Goal: Information Seeking & Learning: Learn about a topic

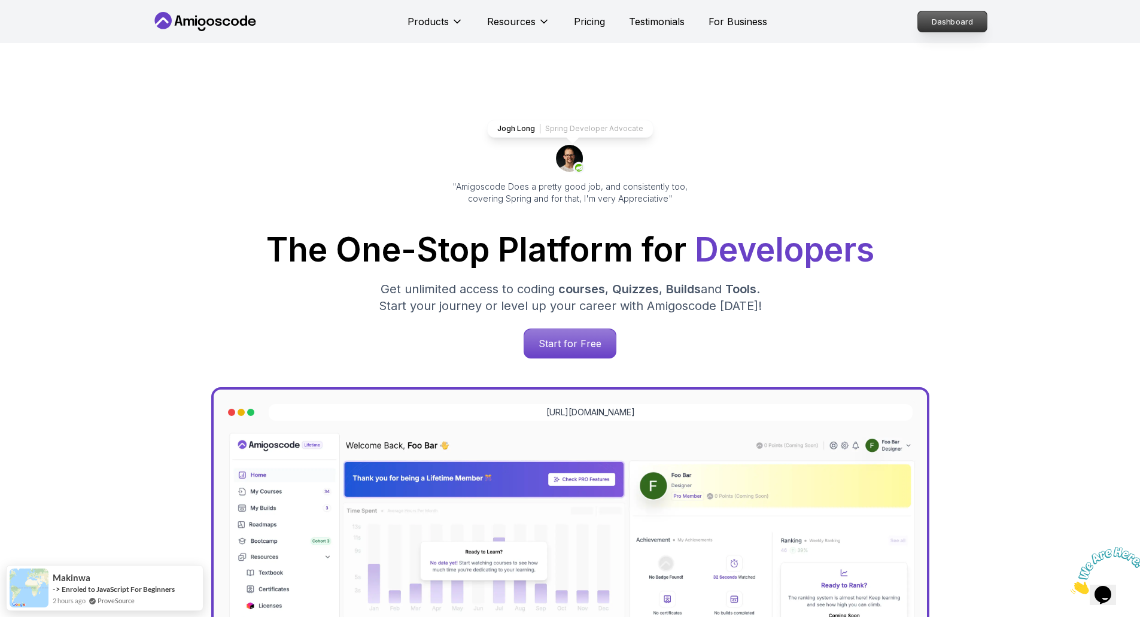
click at [960, 23] on p "Dashboard" at bounding box center [952, 21] width 69 height 20
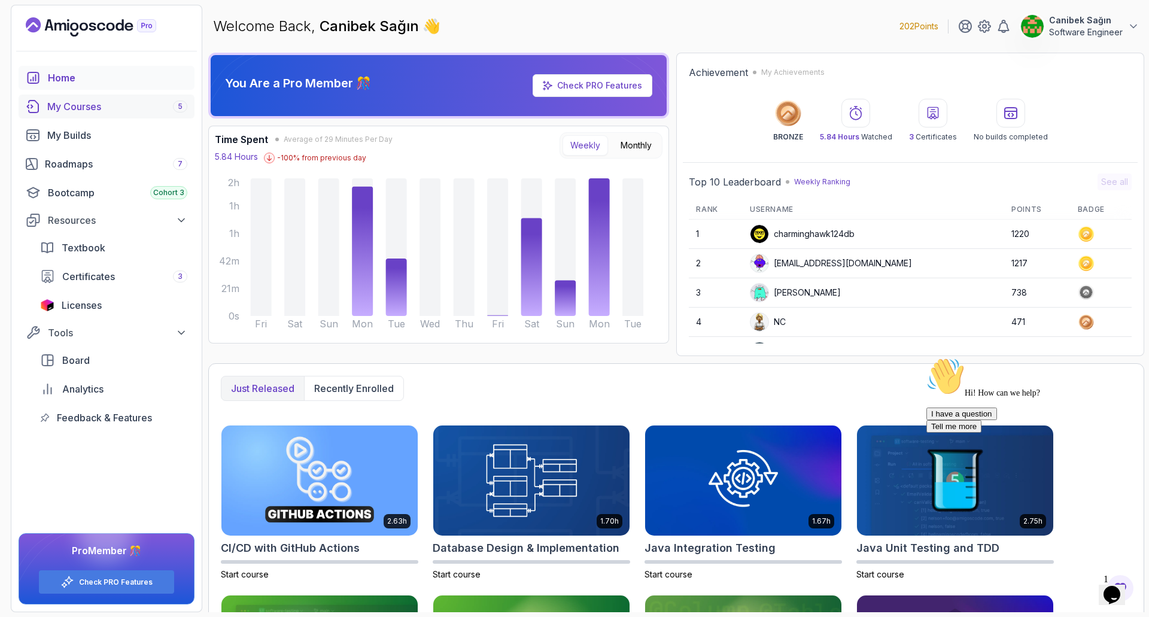
click at [92, 105] on div "My Courses 5" at bounding box center [117, 106] width 140 height 14
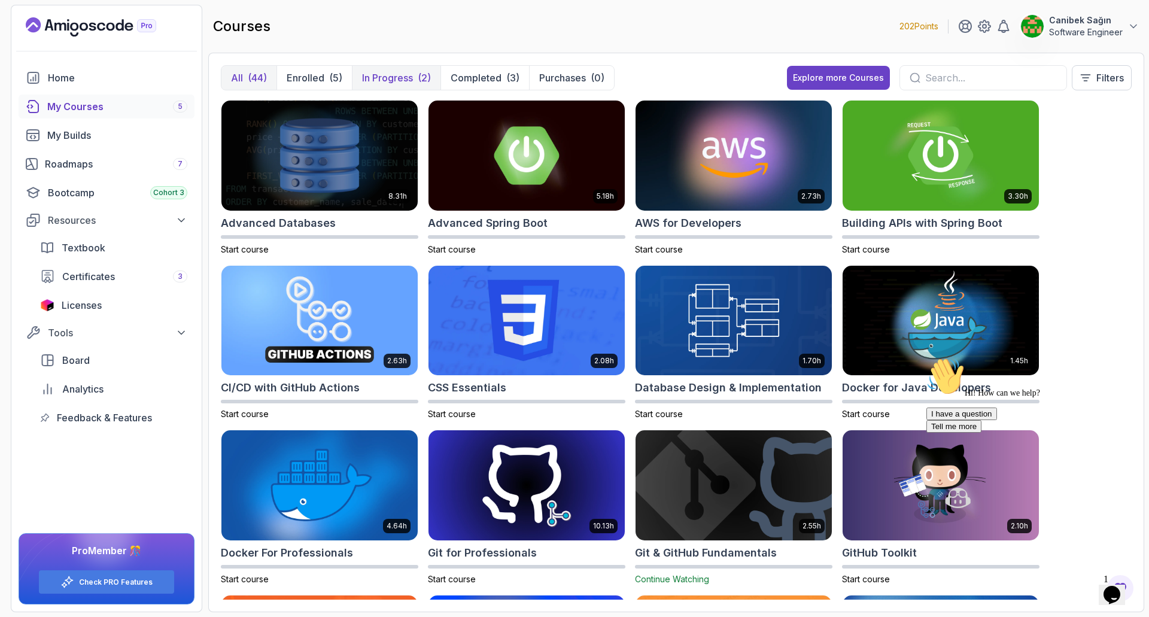
click at [377, 76] on p "In Progress" at bounding box center [387, 78] width 51 height 14
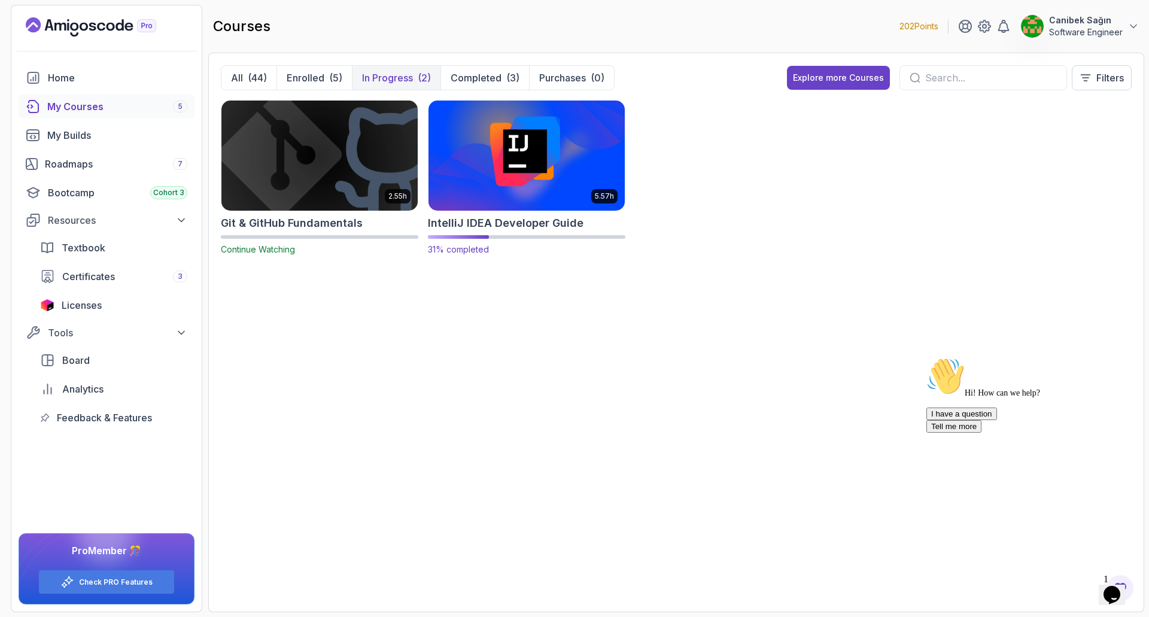
click at [482, 129] on img at bounding box center [527, 155] width 206 height 115
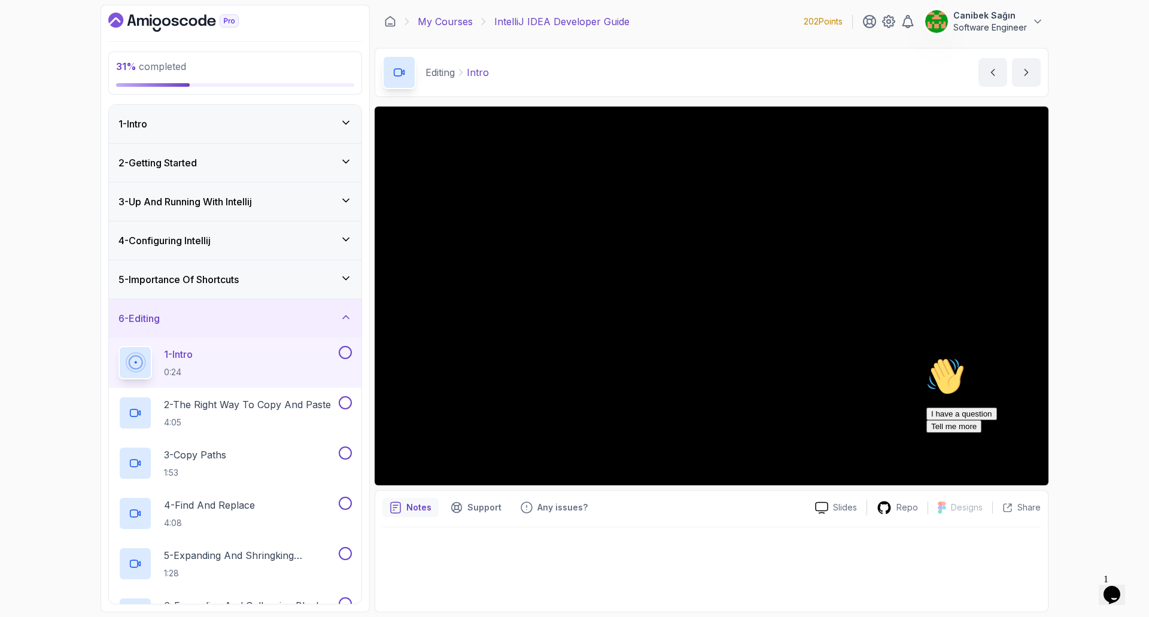
click at [455, 21] on link "My Courses" at bounding box center [445, 21] width 55 height 14
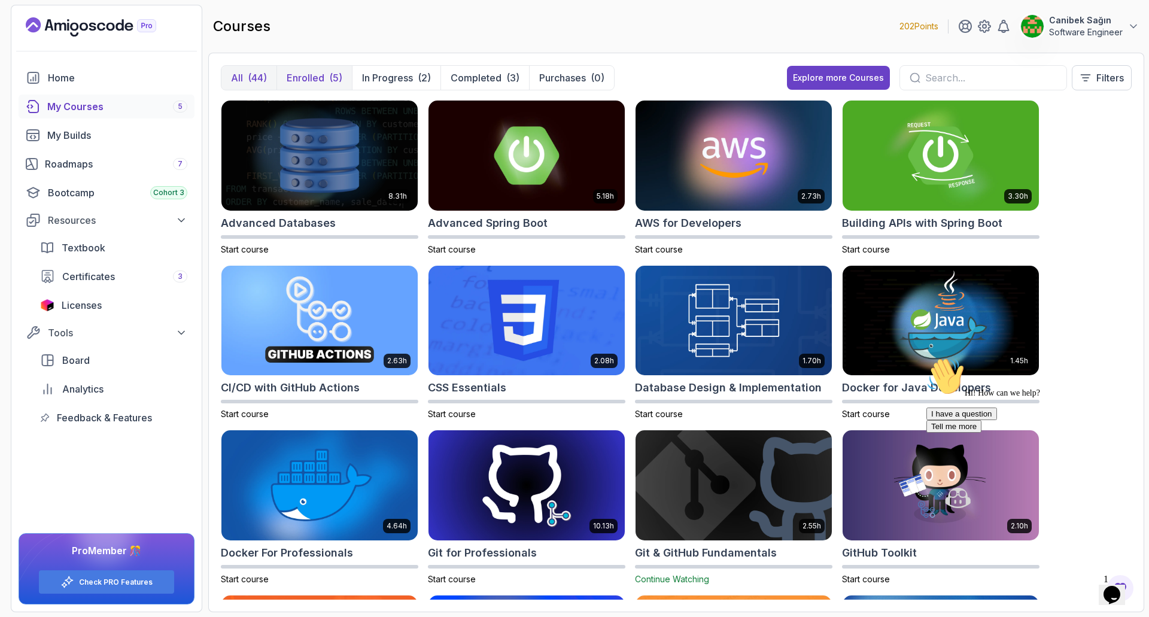
click at [327, 71] on button "Enrolled (5)" at bounding box center [313, 78] width 75 height 24
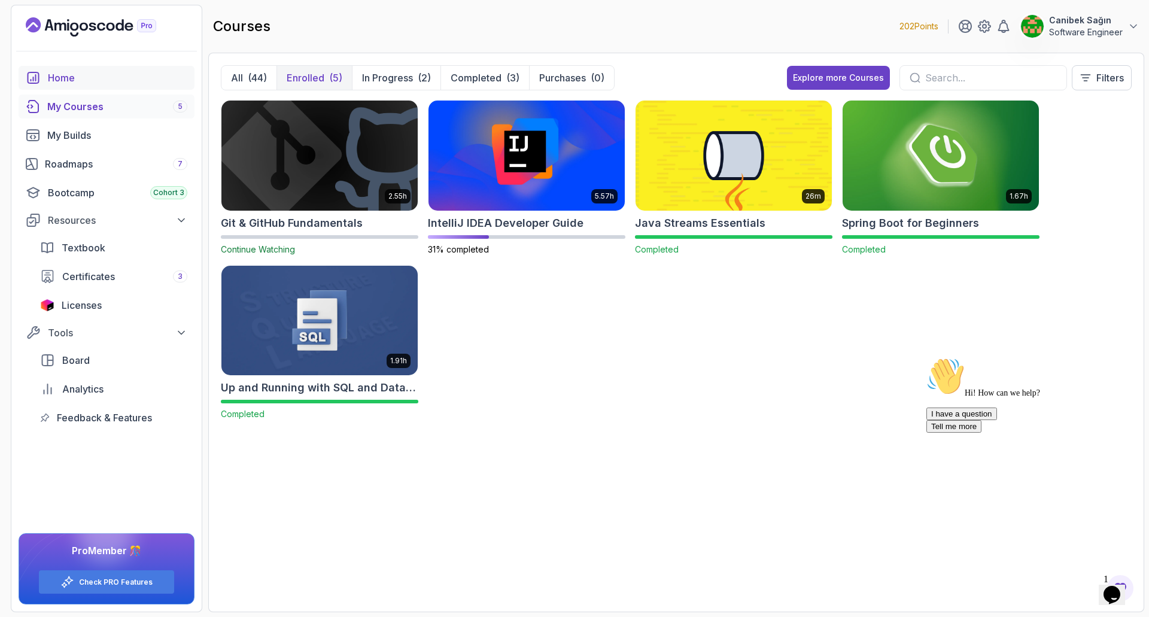
click at [66, 84] on div "Home" at bounding box center [117, 78] width 139 height 14
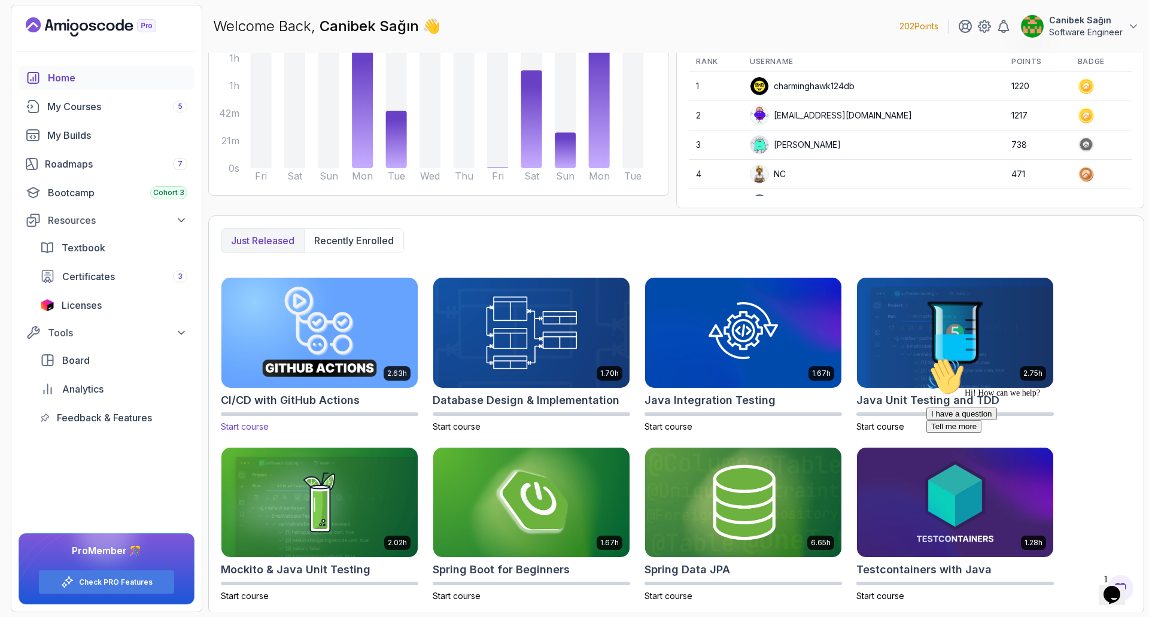
scroll to position [150, 0]
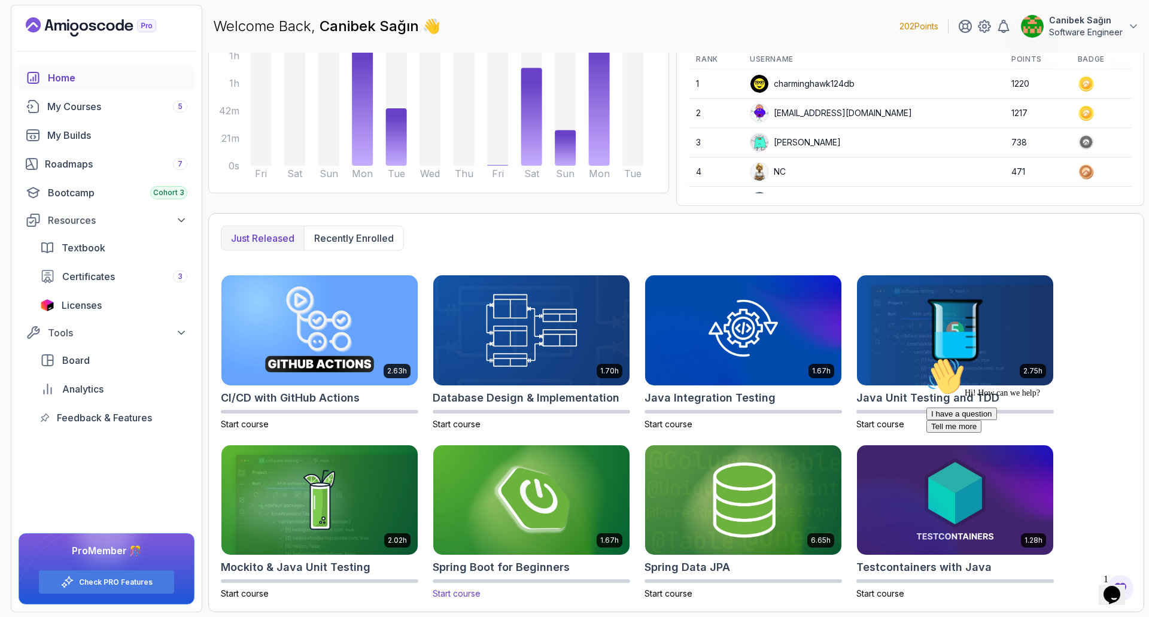
click at [538, 491] on img at bounding box center [531, 499] width 206 height 115
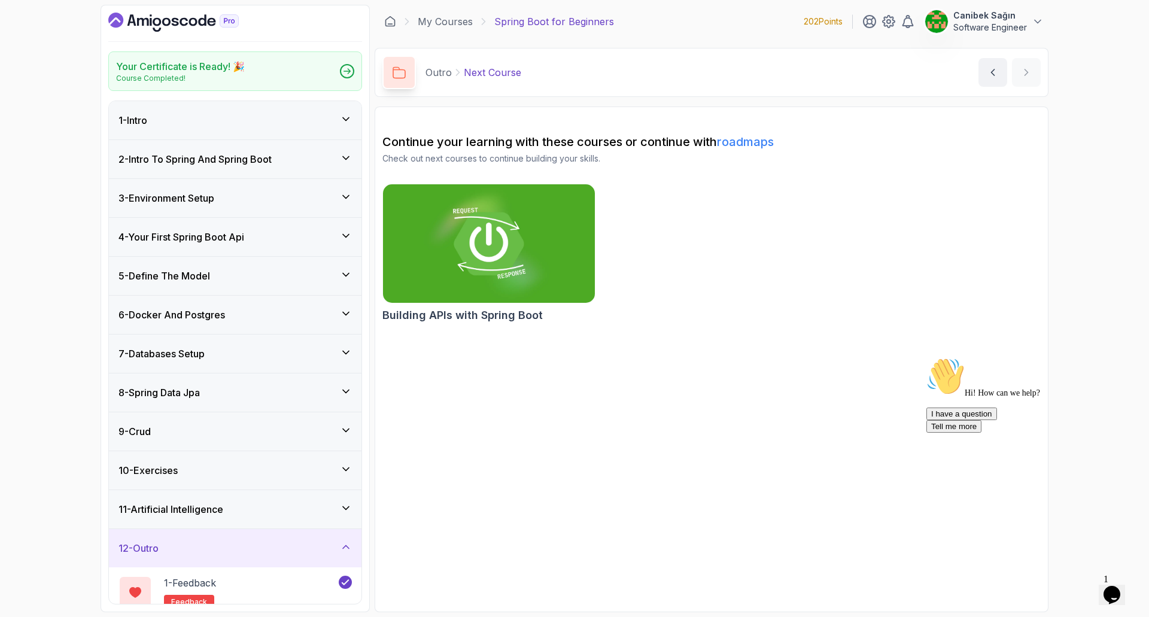
click at [302, 120] on div "1 - Intro" at bounding box center [234, 120] width 233 height 14
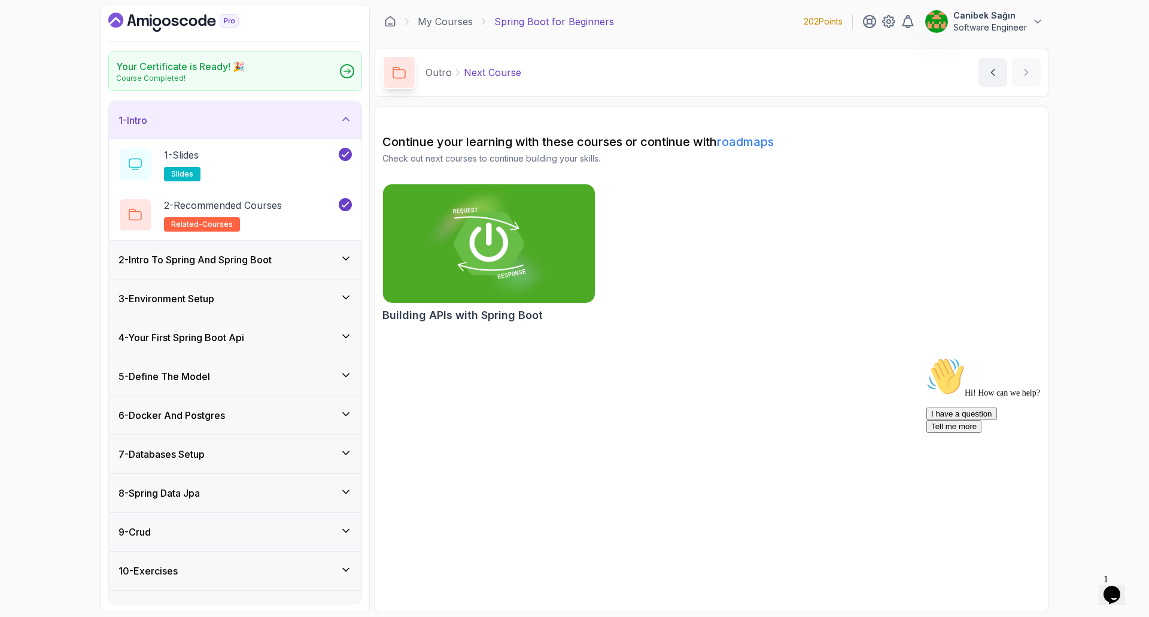
click at [302, 120] on div "1 - Intro" at bounding box center [234, 120] width 233 height 14
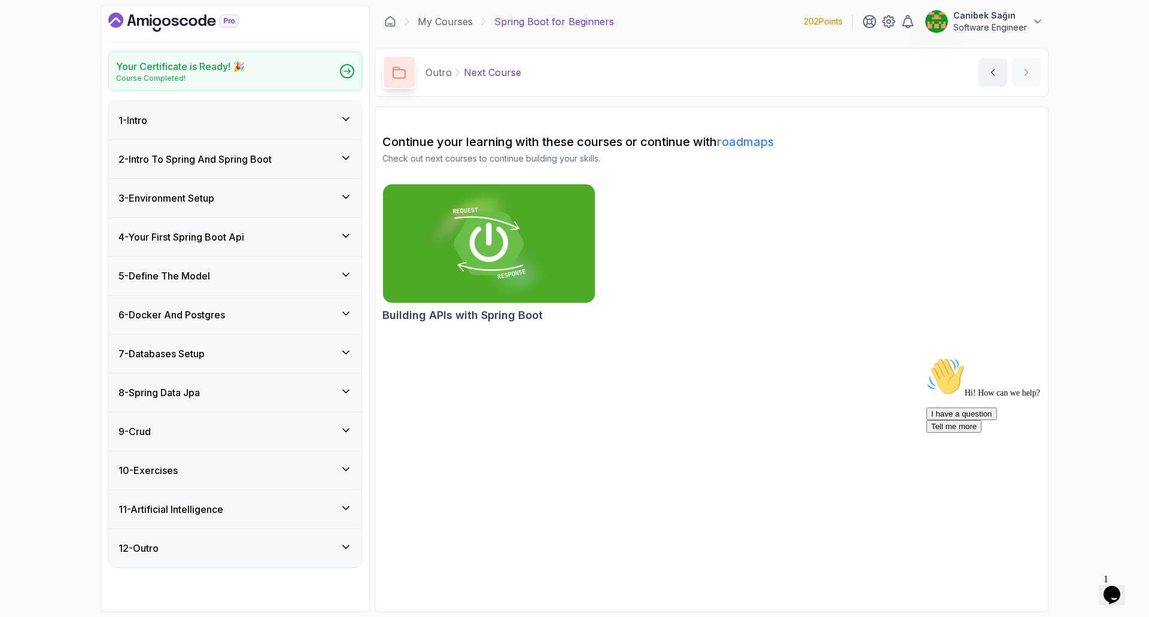
click at [264, 400] on div "8 - Spring Data Jpa" at bounding box center [235, 392] width 253 height 38
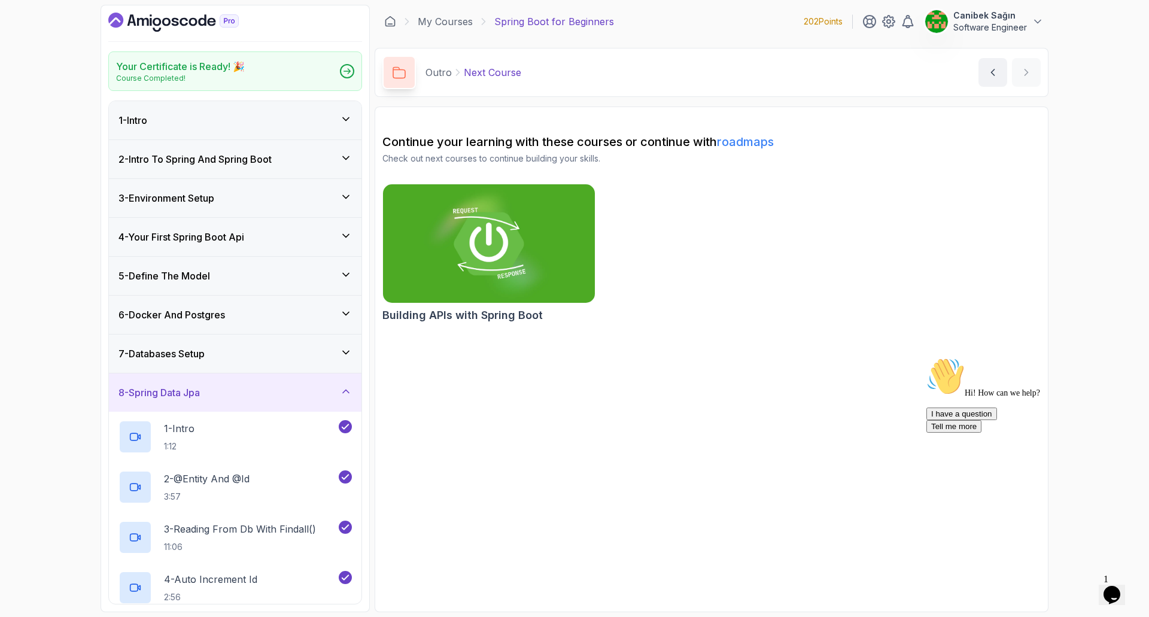
click at [266, 355] on div "7 - Databases Setup" at bounding box center [234, 353] width 233 height 14
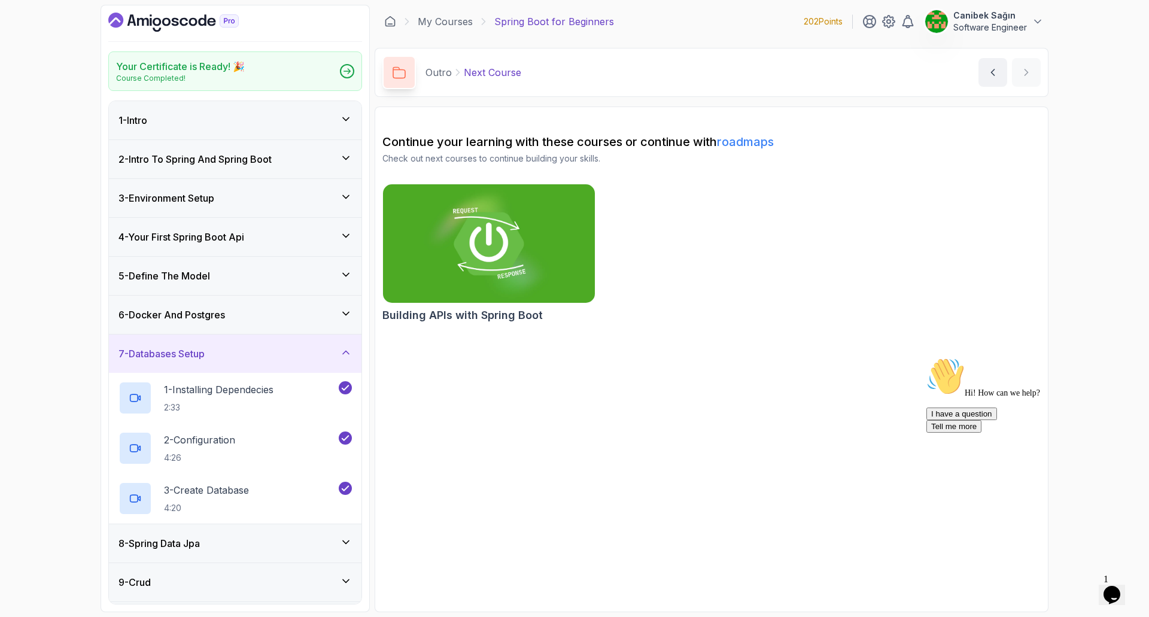
click at [216, 311] on h3 "6 - Docker And Postgres" at bounding box center [171, 315] width 107 height 14
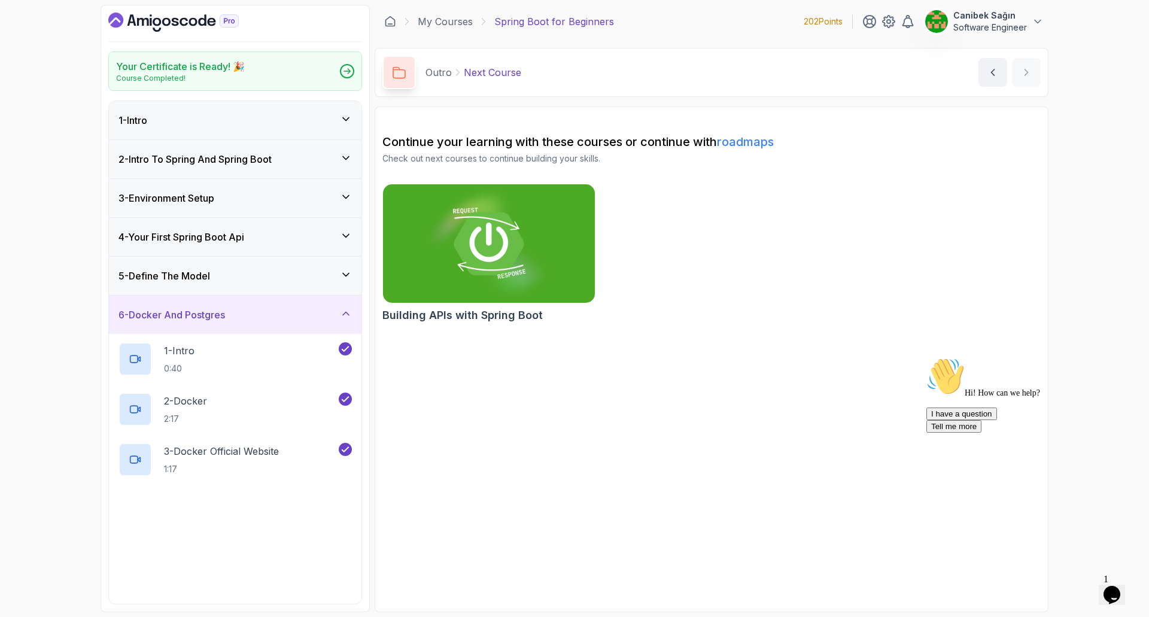
click at [202, 274] on h3 "5 - Define The Model" at bounding box center [164, 276] width 92 height 14
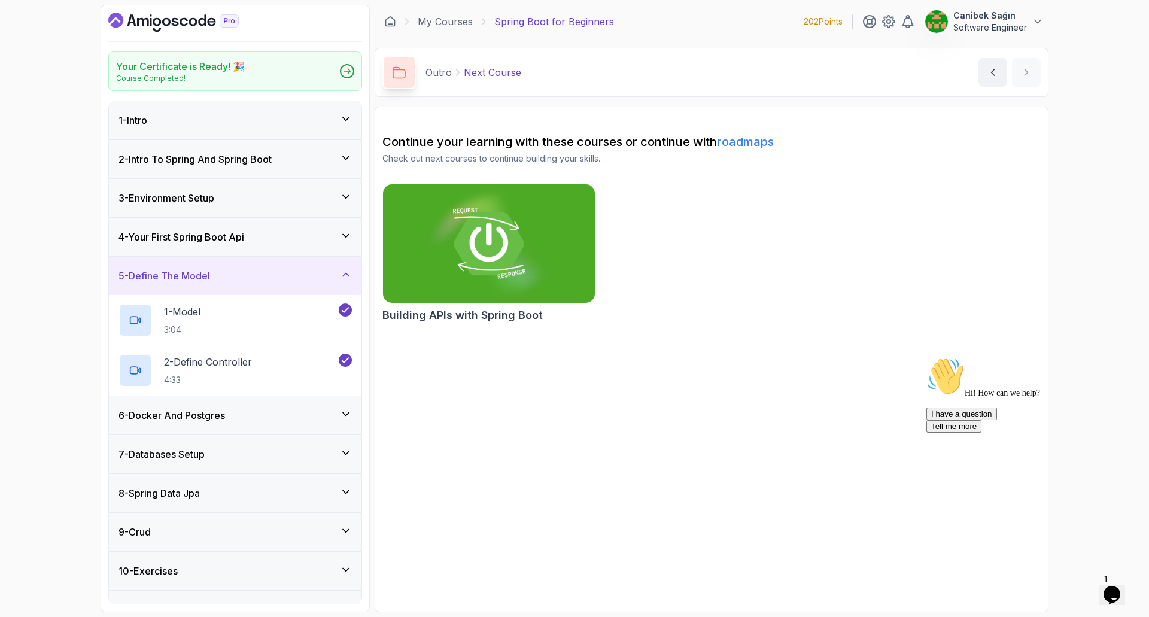
click at [179, 126] on div "1 - Intro" at bounding box center [234, 120] width 233 height 14
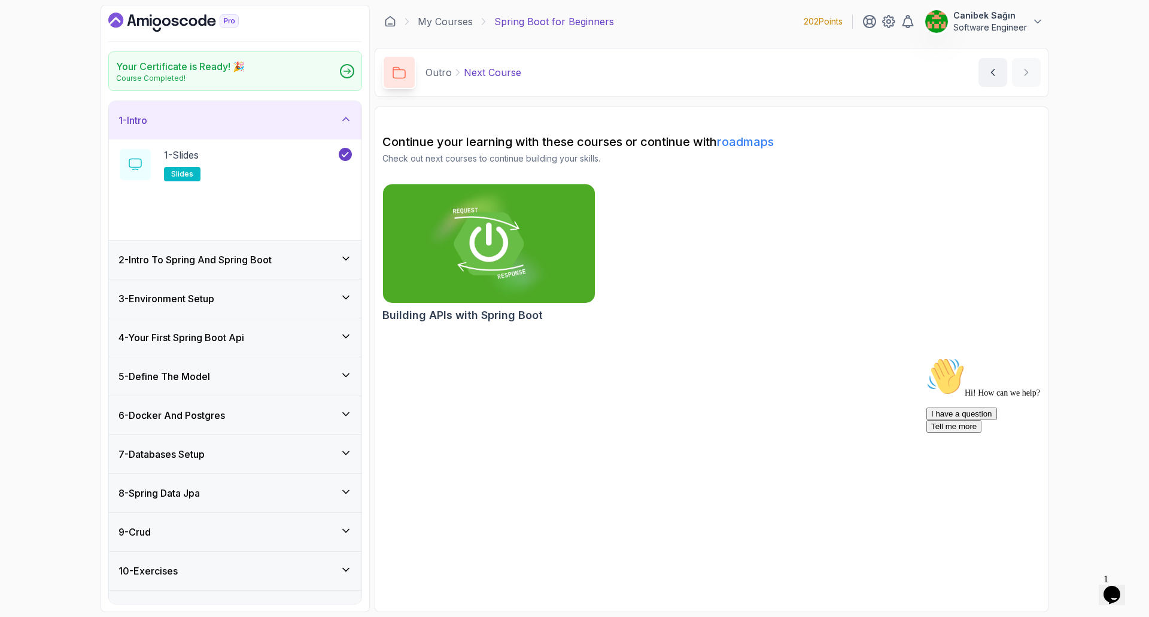
click at [175, 127] on div "1 - Intro" at bounding box center [234, 120] width 233 height 14
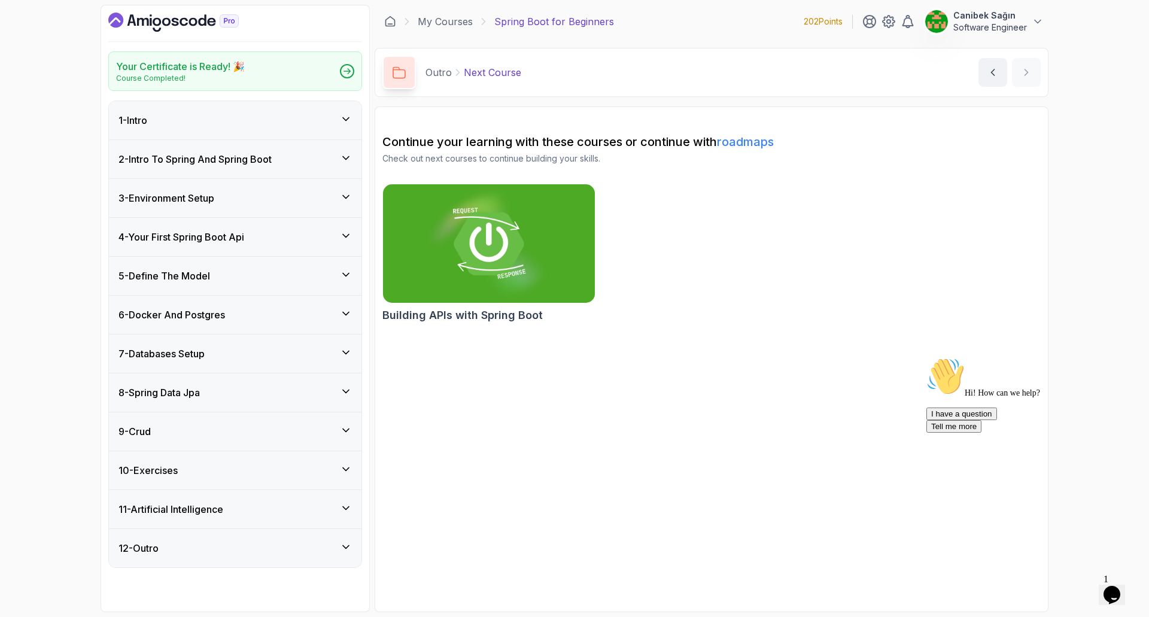
click at [741, 143] on link "roadmaps" at bounding box center [745, 142] width 57 height 14
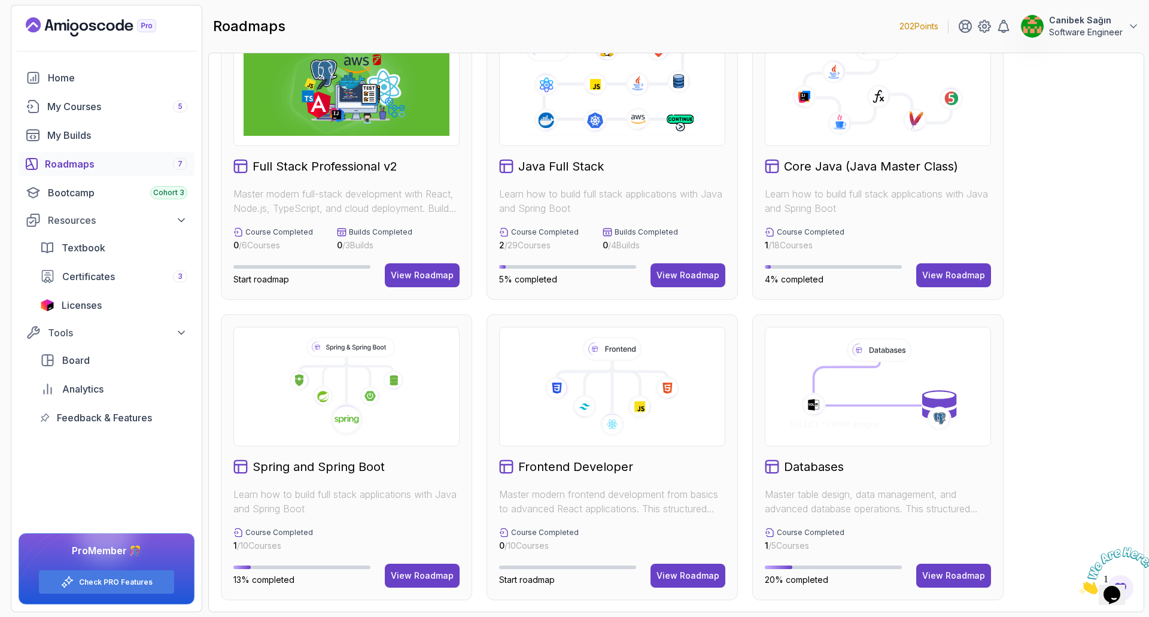
scroll to position [60, 0]
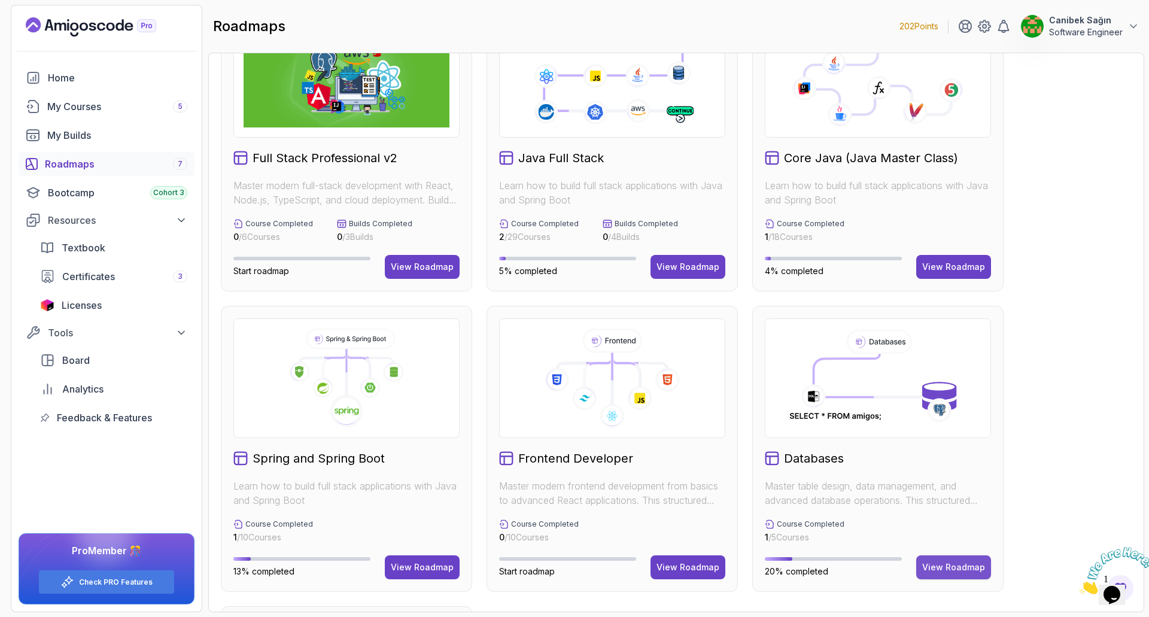
click at [963, 569] on div "View Roadmap" at bounding box center [953, 567] width 63 height 12
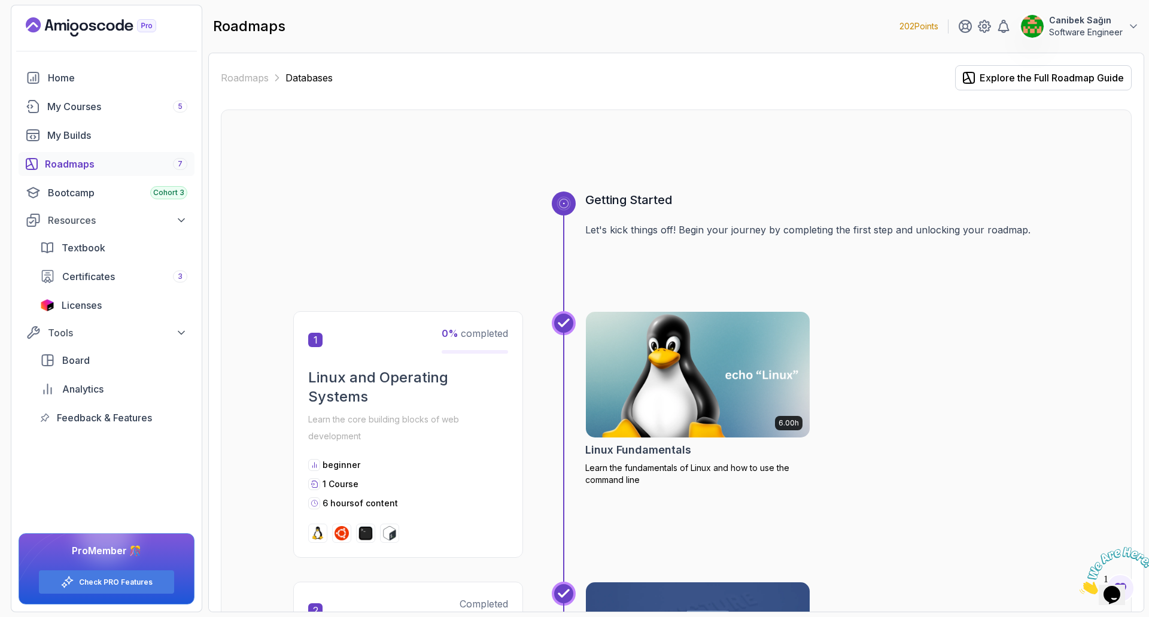
click at [646, 476] on p "Learn the fundamentals of Linux and how to use the command line" at bounding box center [697, 474] width 225 height 24
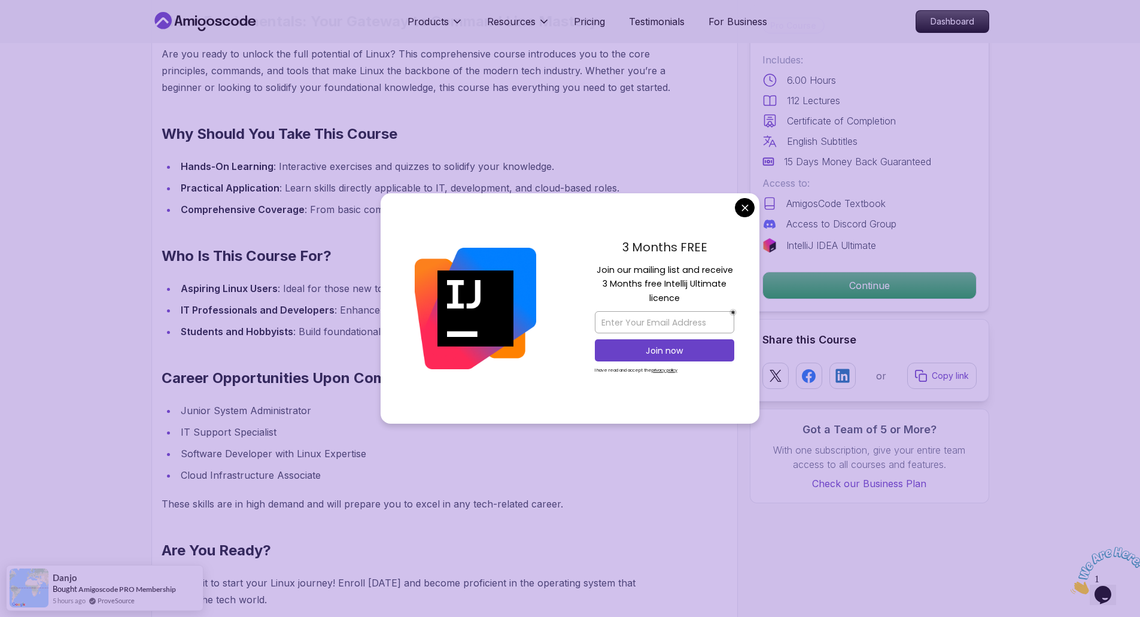
scroll to position [1017, 0]
